Goal: Task Accomplishment & Management: Use online tool/utility

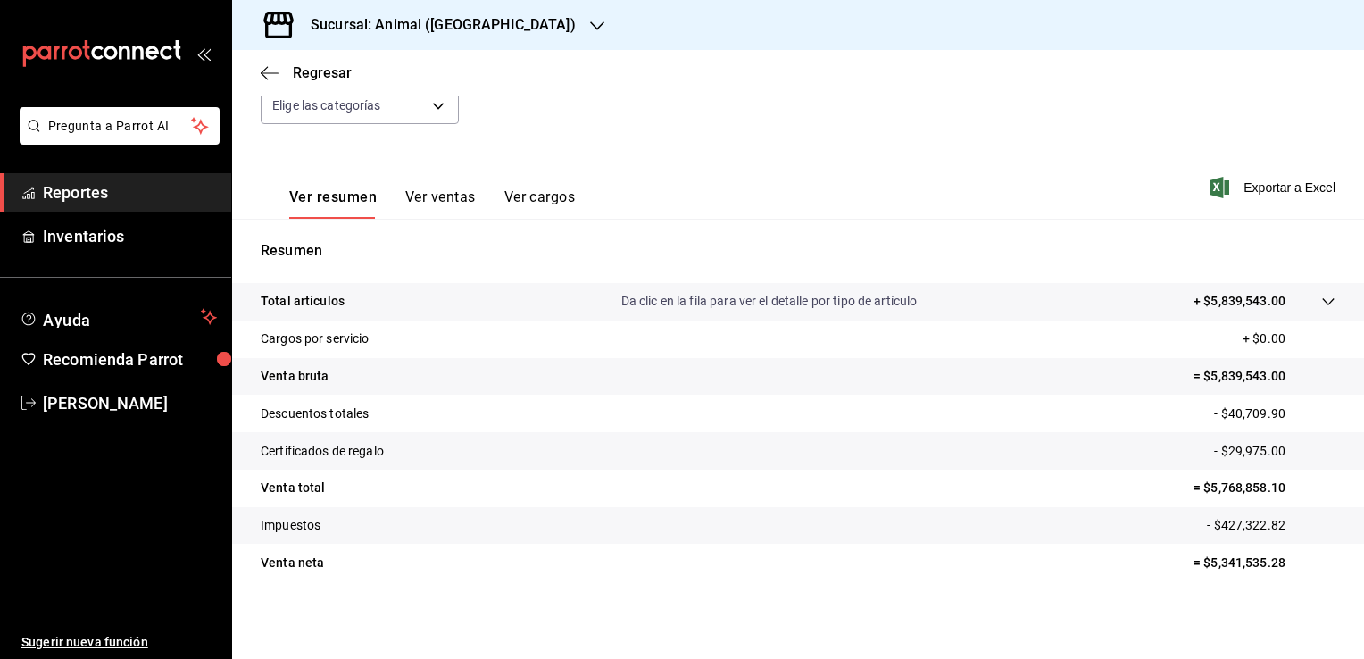
scroll to position [196, 0]
drag, startPoint x: 1197, startPoint y: 485, endPoint x: 1271, endPoint y: 486, distance: 74.1
click at [1271, 486] on p "= $5,768,858.10" at bounding box center [1264, 486] width 142 height 19
copy p "5,768,858.10"
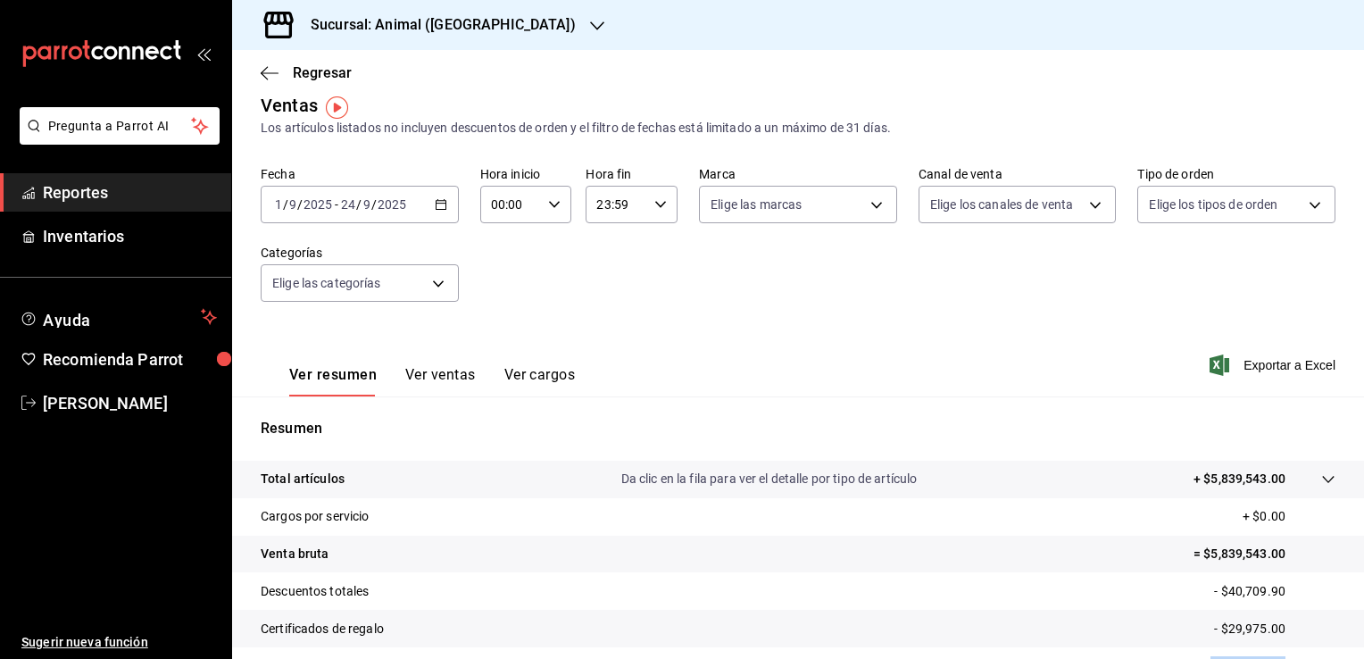
scroll to position [0, 0]
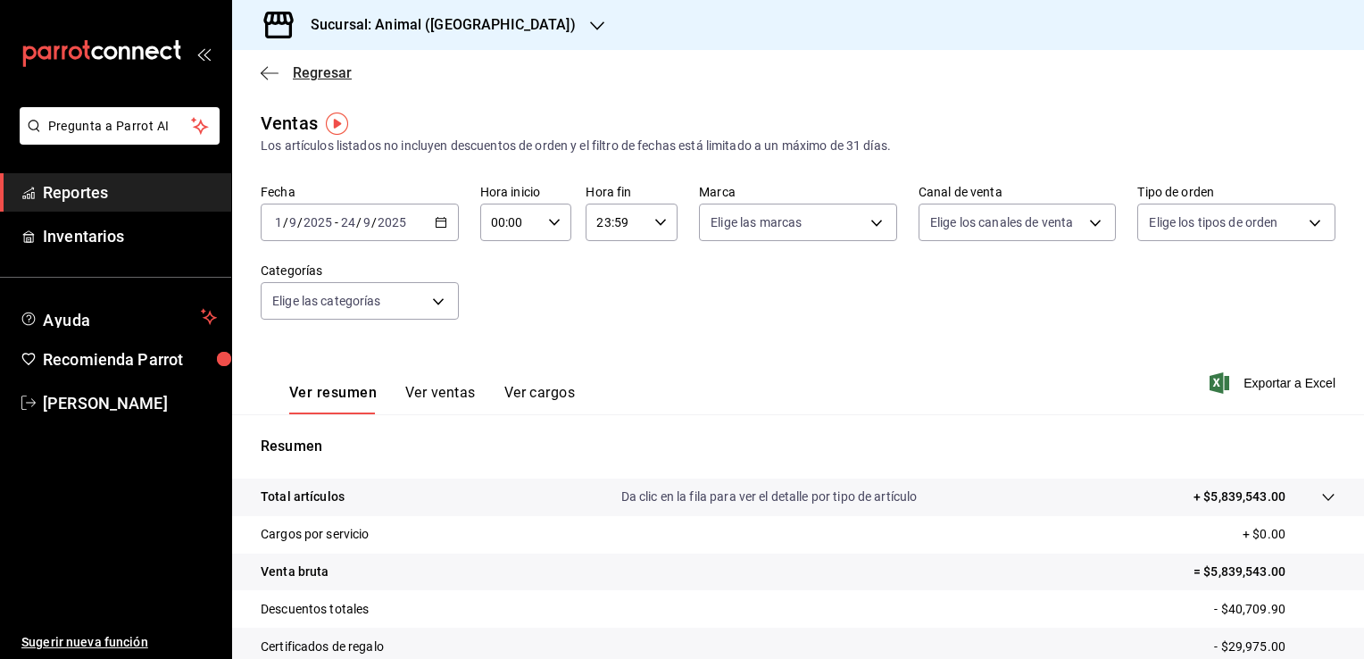
click at [280, 71] on span "Regresar" at bounding box center [306, 72] width 91 height 17
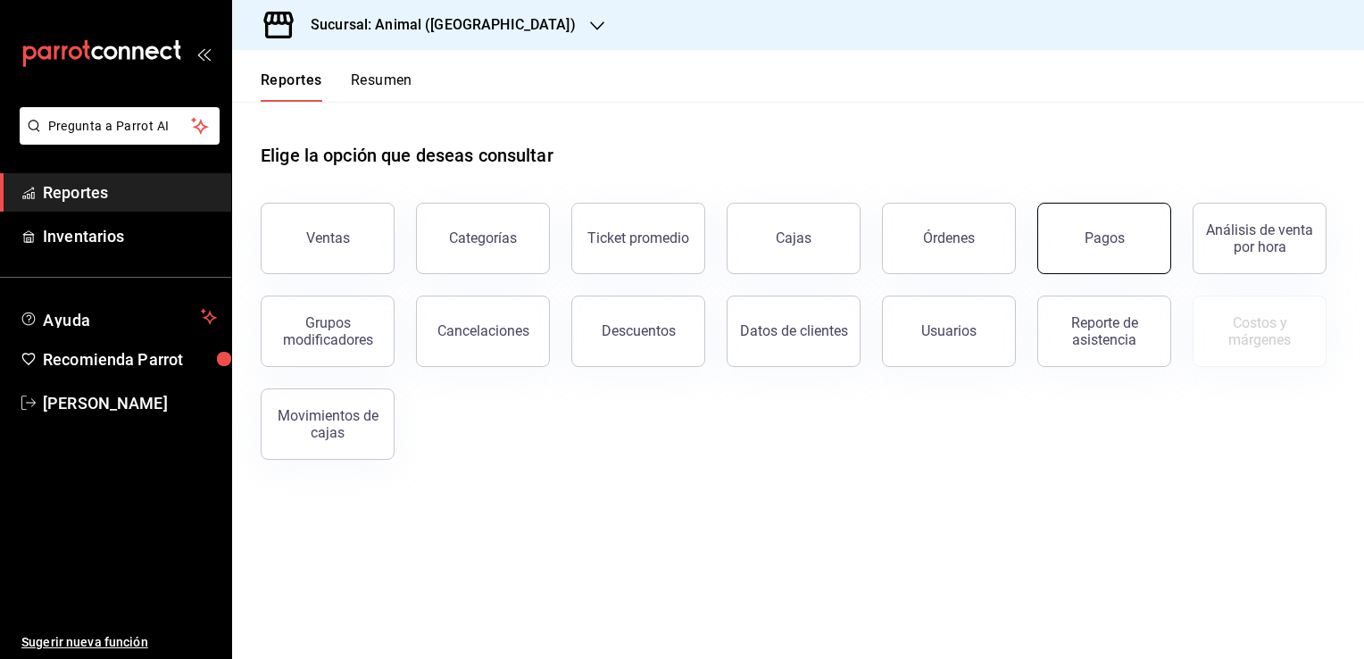
click at [1067, 249] on button "Pagos" at bounding box center [1104, 238] width 134 height 71
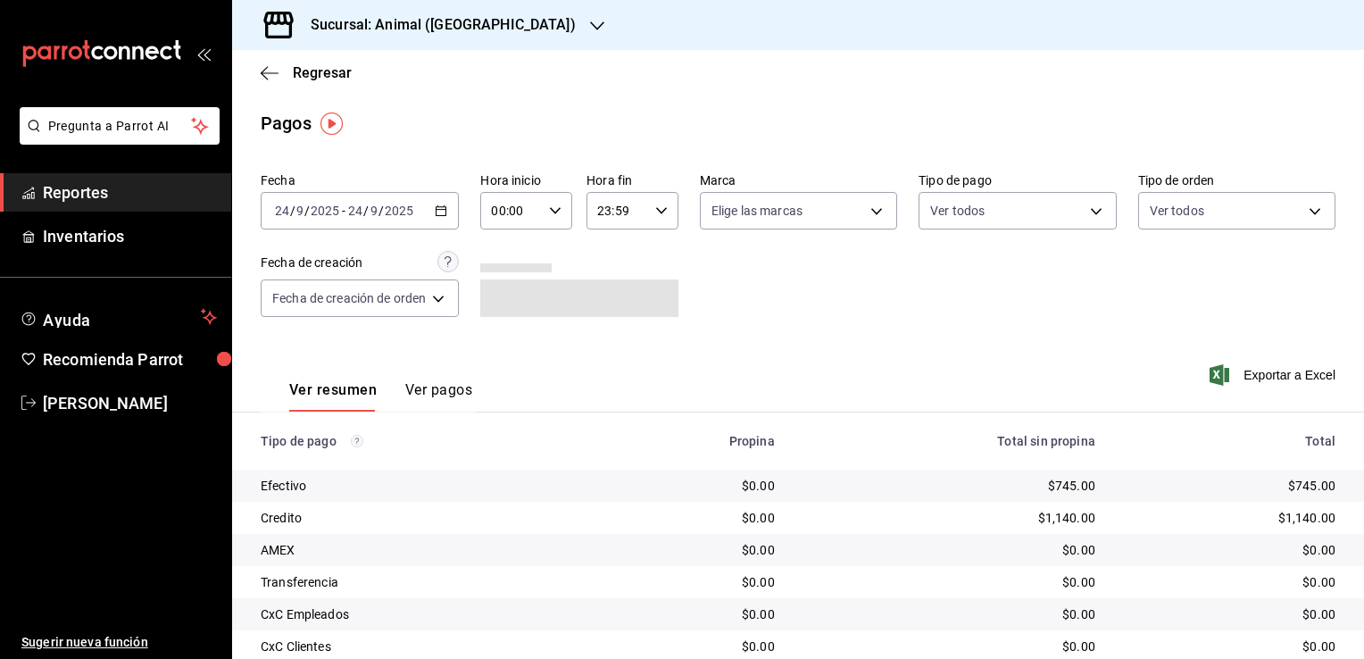
click at [437, 205] on div "[DATE] [DATE] - [DATE] [DATE]" at bounding box center [360, 210] width 198 height 37
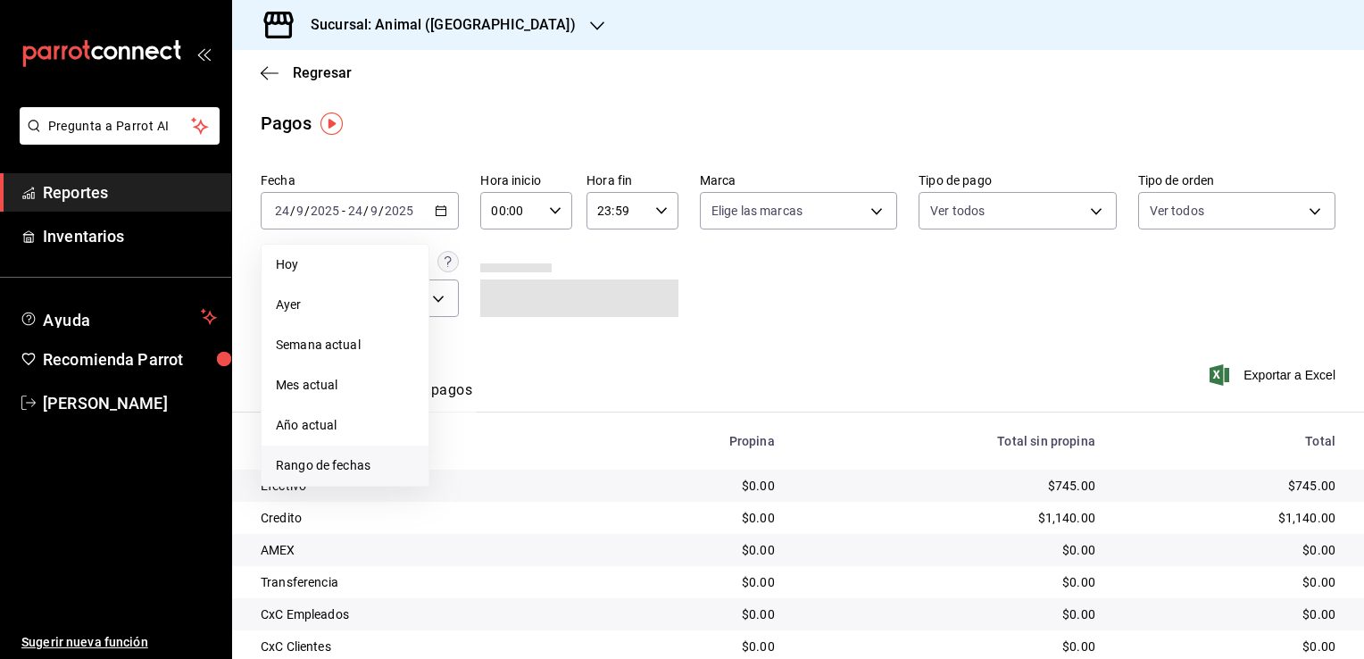
click at [349, 465] on span "Rango de fechas" at bounding box center [345, 465] width 138 height 19
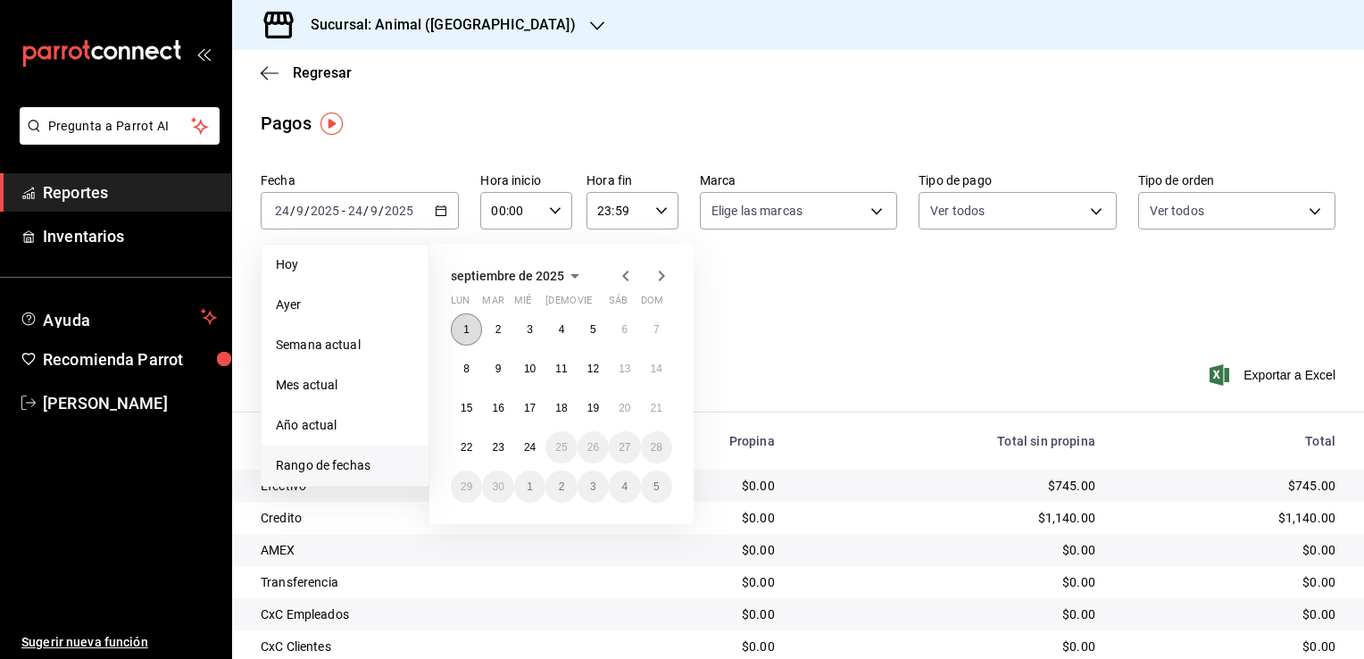
click at [459, 331] on button "1" at bounding box center [466, 329] width 31 height 32
click at [530, 444] on abbr "24" at bounding box center [530, 447] width 12 height 12
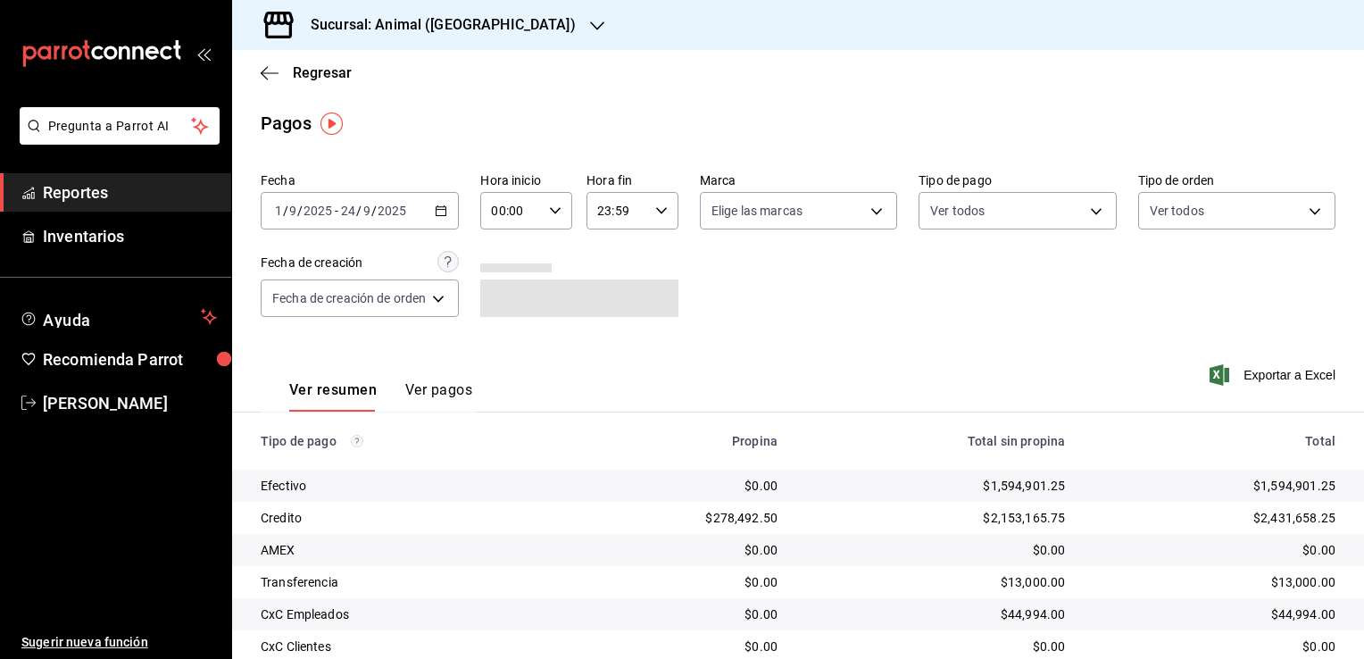
click at [557, 205] on icon "button" at bounding box center [555, 210] width 12 height 12
click at [511, 305] on button "05" at bounding box center [504, 292] width 38 height 36
type input "05:00"
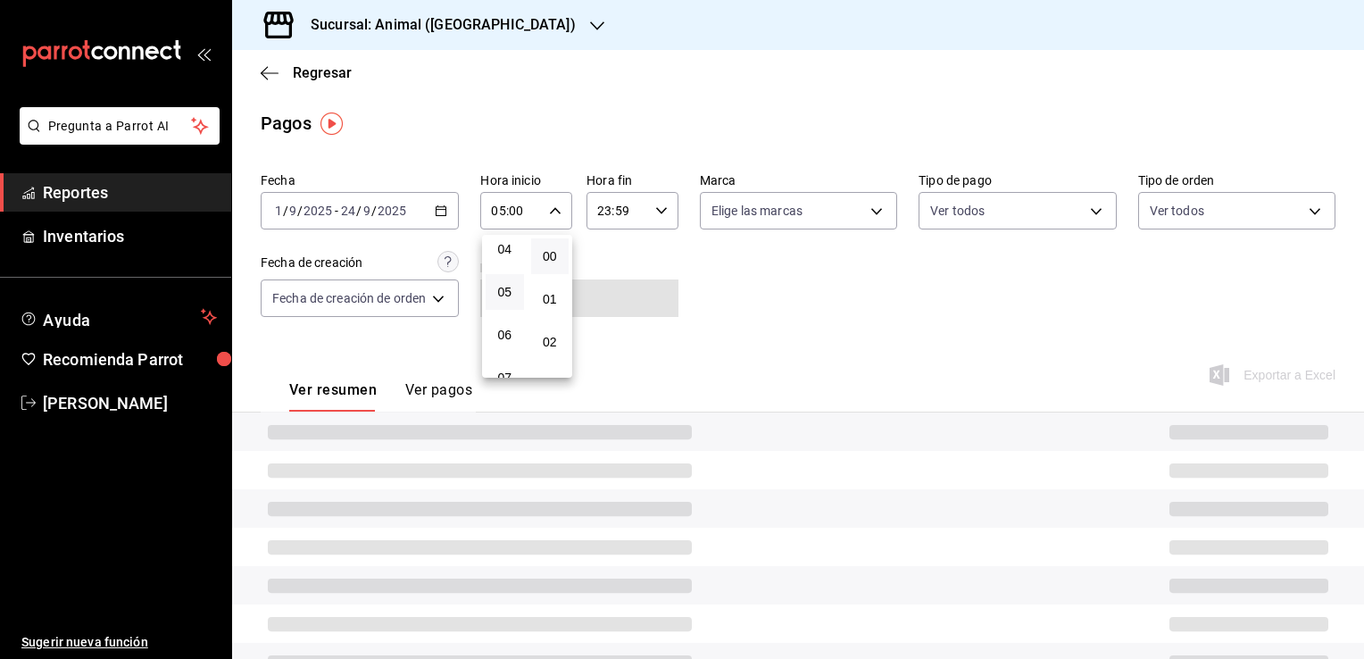
click at [653, 217] on div at bounding box center [682, 329] width 1364 height 659
click at [653, 217] on div "23:59 Hora fin" at bounding box center [632, 210] width 92 height 37
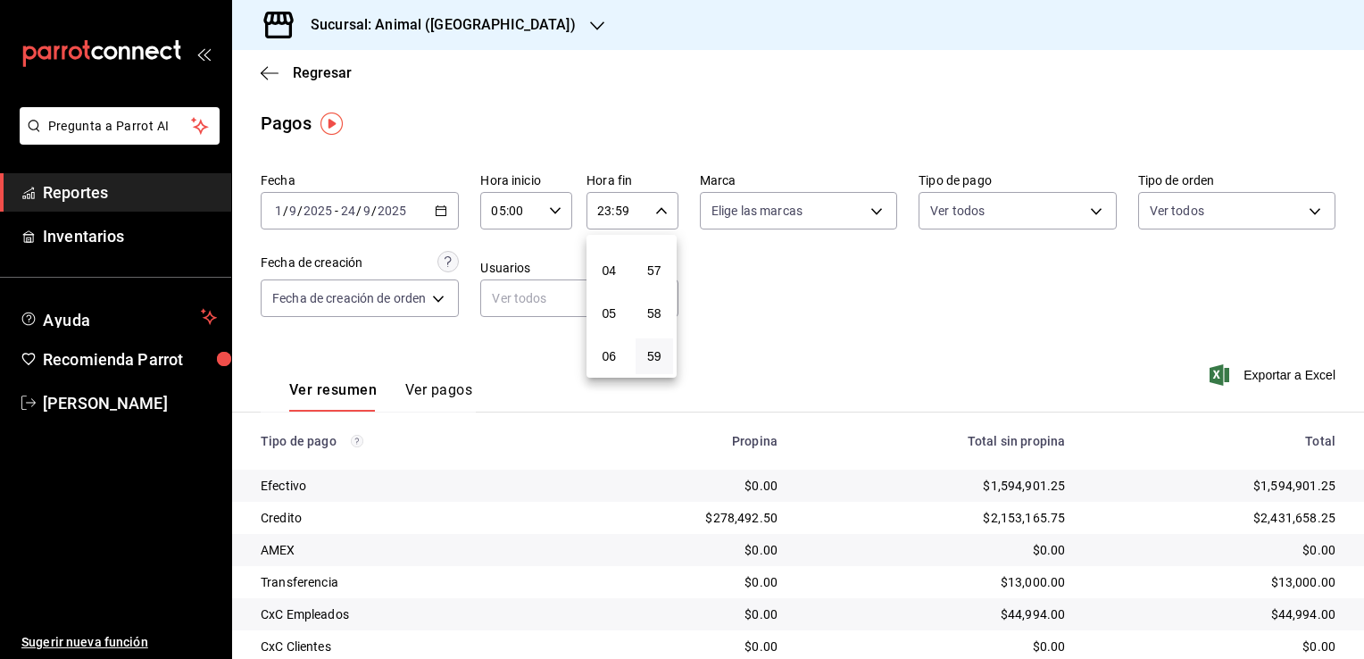
scroll to position [188, 0]
click at [613, 251] on button "04" at bounding box center [609, 239] width 38 height 36
type input "04:59"
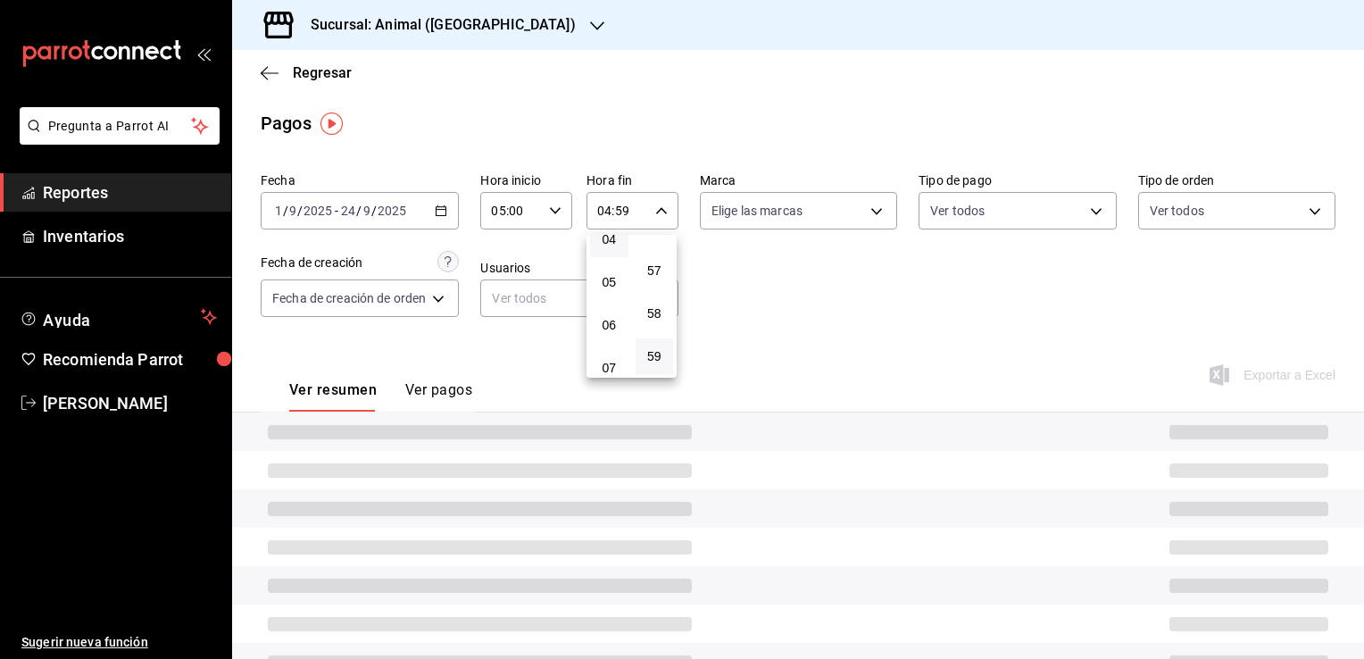
click at [714, 270] on div at bounding box center [682, 329] width 1364 height 659
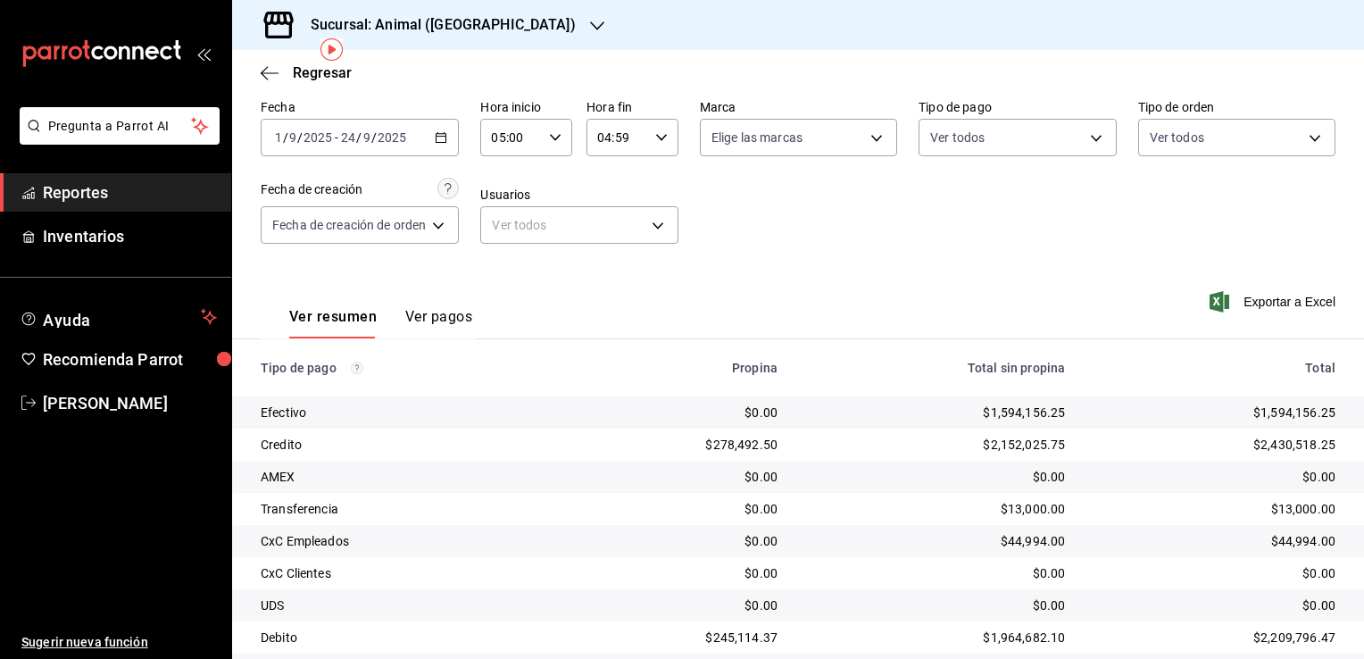
scroll to position [129, 0]
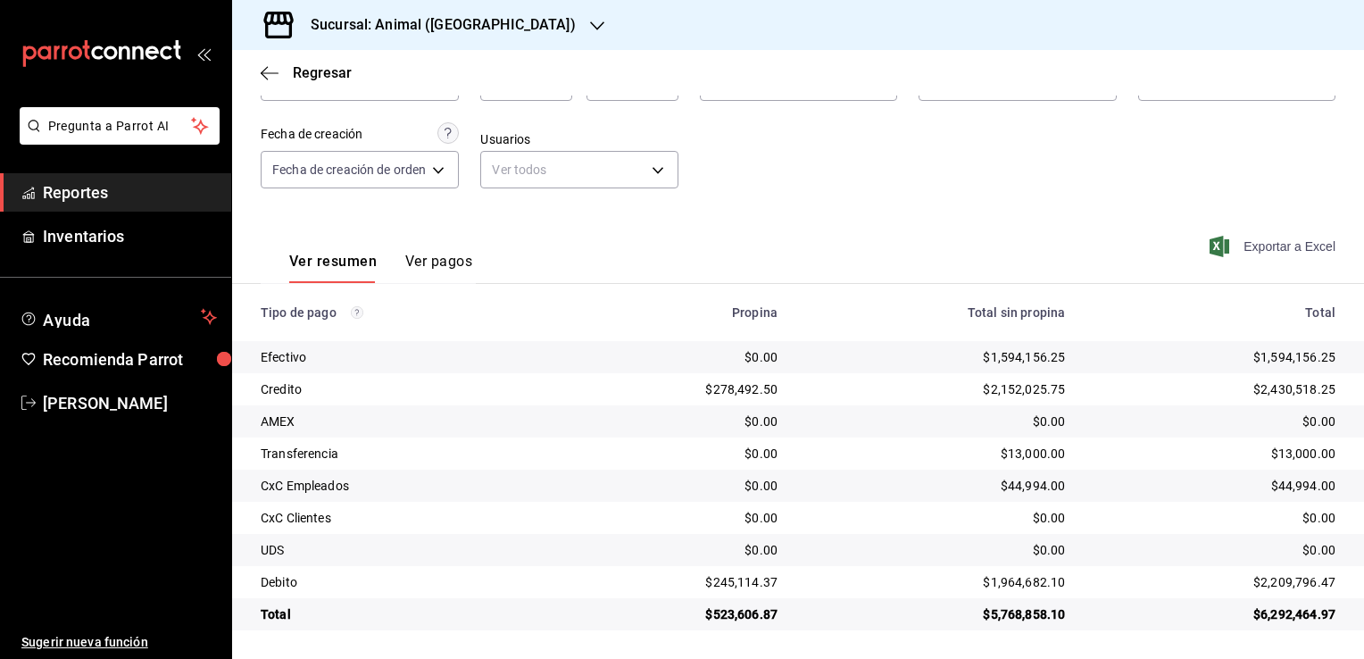
click at [1259, 241] on span "Exportar a Excel" at bounding box center [1274, 246] width 122 height 21
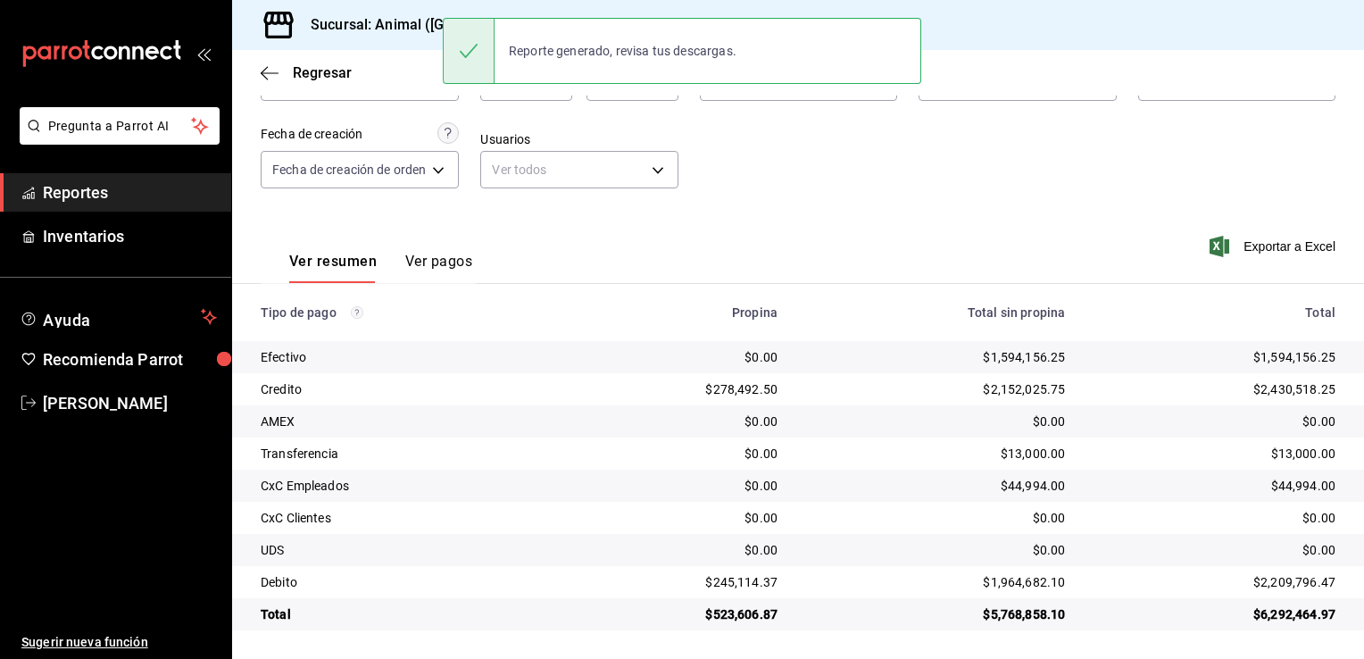
click at [614, 473] on td "$0.00" at bounding box center [677, 485] width 228 height 32
